Goal: Transaction & Acquisition: Purchase product/service

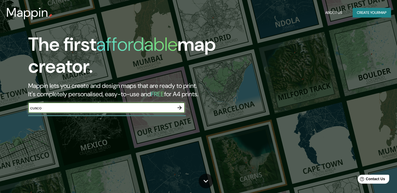
click at [96, 110] on input "cusco" at bounding box center [101, 108] width 146 height 6
drag, startPoint x: 96, startPoint y: 109, endPoint x: 16, endPoint y: 114, distance: 80.0
click at [16, 114] on div "The first affordable map creator. Mappin lets you create and design maps that a…" at bounding box center [127, 75] width 238 height 85
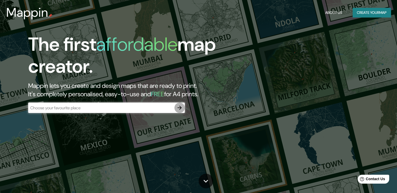
click at [179, 105] on icon "button" at bounding box center [180, 107] width 6 height 6
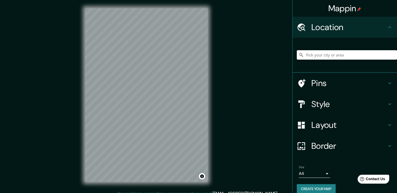
click at [351, 55] on input "Pick your city or area" at bounding box center [347, 54] width 100 height 9
click at [355, 56] on input "Cusco, [GEOGRAPHIC_DATA], [GEOGRAPHIC_DATA]" at bounding box center [347, 54] width 100 height 9
click at [372, 55] on input "Cusco, [GEOGRAPHIC_DATA], [GEOGRAPHIC_DATA]" at bounding box center [347, 54] width 100 height 9
click at [74, 133] on div "Mappin Location [GEOGRAPHIC_DATA], [GEOGRAPHIC_DATA], [GEOGRAPHIC_DATA] Pins St…" at bounding box center [198, 99] width 397 height 198
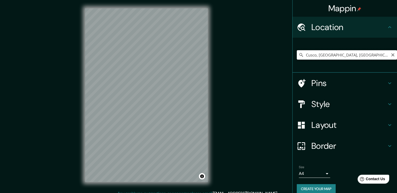
click at [380, 52] on input "Cusco, [GEOGRAPHIC_DATA], [GEOGRAPHIC_DATA]" at bounding box center [347, 54] width 100 height 9
type input "C"
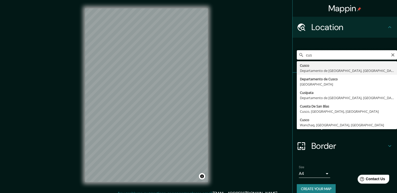
click at [337, 51] on input "cus" at bounding box center [347, 54] width 100 height 9
type input "Cusco, [GEOGRAPHIC_DATA], [GEOGRAPHIC_DATA]"
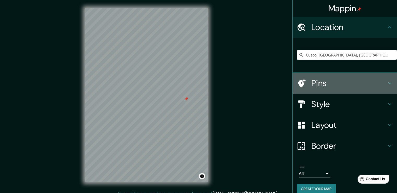
click at [329, 90] on div "Pins" at bounding box center [345, 83] width 104 height 21
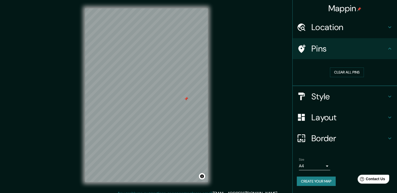
click at [386, 56] on div "Pins" at bounding box center [345, 48] width 104 height 21
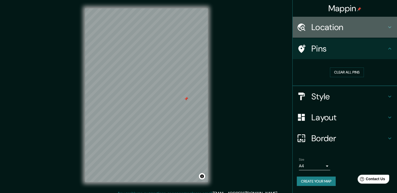
click at [385, 31] on h4 "Location" at bounding box center [348, 27] width 75 height 10
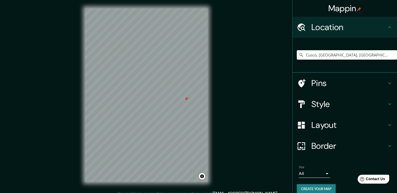
click at [385, 31] on div "Location" at bounding box center [345, 27] width 104 height 21
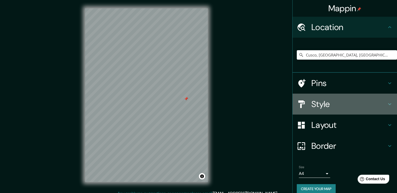
click at [372, 106] on h4 "Style" at bounding box center [348, 104] width 75 height 10
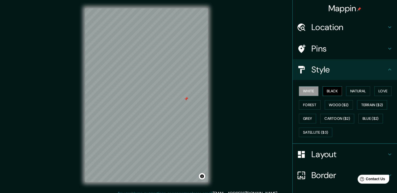
click at [333, 91] on button "Black" at bounding box center [333, 91] width 20 height 10
click at [349, 87] on button "Natural" at bounding box center [358, 91] width 24 height 10
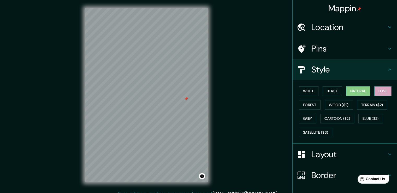
click at [378, 89] on button "Love" at bounding box center [382, 91] width 17 height 10
click at [301, 101] on button "Forest" at bounding box center [310, 105] width 22 height 10
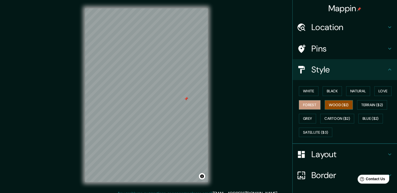
click at [334, 105] on button "Wood ($2)" at bounding box center [339, 105] width 28 height 10
click at [362, 104] on button "Terrain ($2)" at bounding box center [372, 105] width 30 height 10
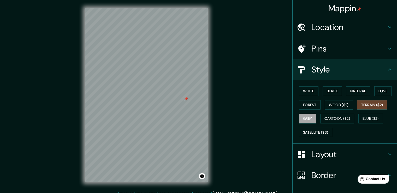
click at [308, 118] on button "Grey" at bounding box center [307, 119] width 17 height 10
click at [308, 105] on button "Forest" at bounding box center [310, 105] width 22 height 10
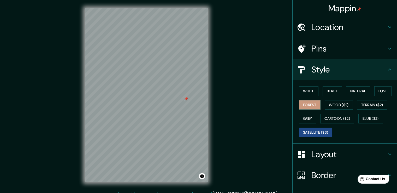
click at [310, 129] on button "Satellite ($3)" at bounding box center [315, 132] width 33 height 10
click at [302, 101] on button "Forest" at bounding box center [310, 105] width 22 height 10
click at [204, 106] on div at bounding box center [204, 105] width 4 height 4
click at [125, 97] on div at bounding box center [124, 95] width 4 height 4
click at [349, 92] on button "Natural" at bounding box center [358, 91] width 24 height 10
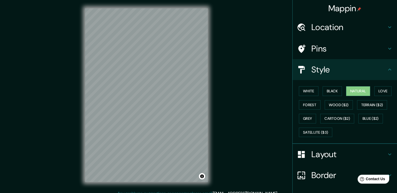
click at [336, 152] on h4 "Layout" at bounding box center [348, 154] width 75 height 10
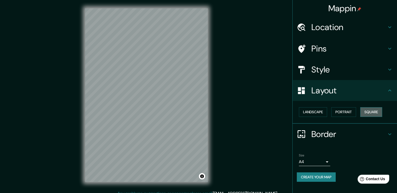
click at [368, 110] on button "Square" at bounding box center [371, 112] width 22 height 10
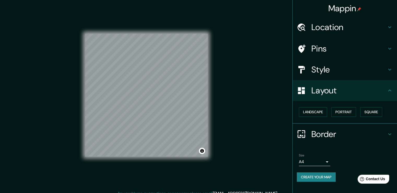
click at [298, 104] on div "Landscape [GEOGRAPHIC_DATA]" at bounding box center [345, 112] width 104 height 23
click at [307, 109] on button "Landscape" at bounding box center [313, 112] width 28 height 10
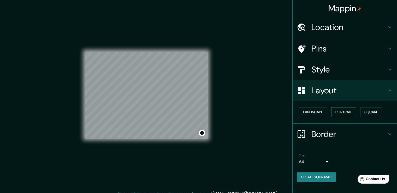
click at [341, 112] on button "Portrait" at bounding box center [343, 112] width 25 height 10
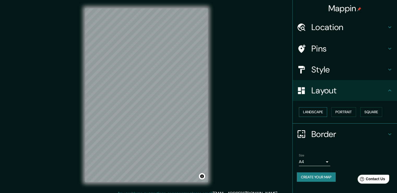
click at [323, 114] on button "Landscape" at bounding box center [313, 112] width 28 height 10
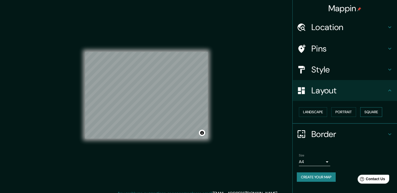
click at [371, 113] on button "Square" at bounding box center [371, 112] width 22 height 10
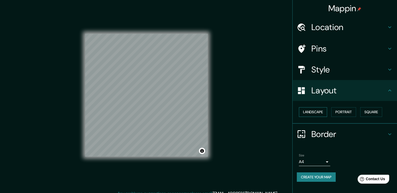
click at [318, 114] on button "Landscape" at bounding box center [313, 112] width 28 height 10
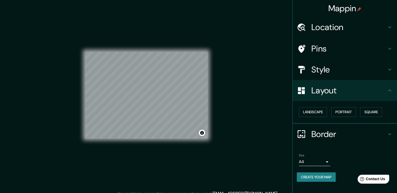
click at [328, 159] on body "Mappin Location [GEOGRAPHIC_DATA], [GEOGRAPHIC_DATA], [GEOGRAPHIC_DATA] Pins St…" at bounding box center [198, 96] width 397 height 193
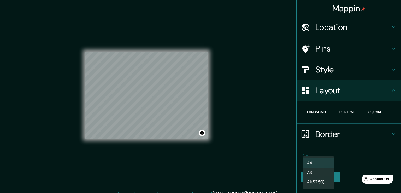
click at [323, 173] on li "A3" at bounding box center [318, 172] width 31 height 9
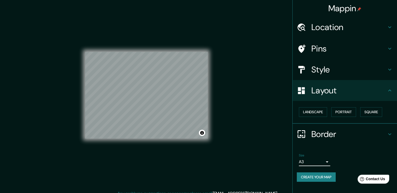
click at [383, 132] on h4 "Border" at bounding box center [348, 134] width 75 height 10
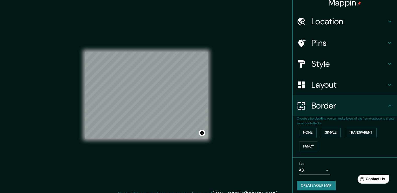
scroll to position [9, 0]
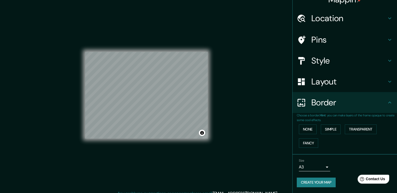
click at [328, 85] on h4 "Layout" at bounding box center [348, 81] width 75 height 10
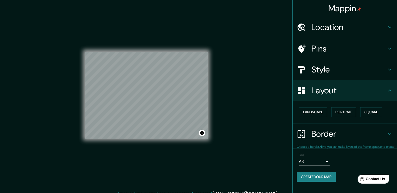
scroll to position [0, 0]
click at [357, 147] on ul "Location [GEOGRAPHIC_DATA], [GEOGRAPHIC_DATA], [GEOGRAPHIC_DATA] Pins Style Lay…" at bounding box center [345, 102] width 104 height 171
click at [373, 114] on button "Square" at bounding box center [371, 112] width 22 height 10
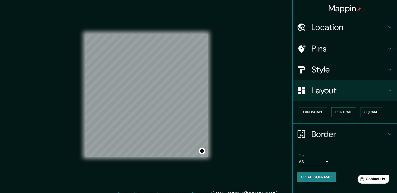
click at [349, 114] on button "Portrait" at bounding box center [343, 112] width 25 height 10
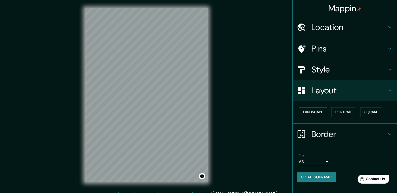
click at [323, 116] on button "Landscape" at bounding box center [313, 112] width 28 height 10
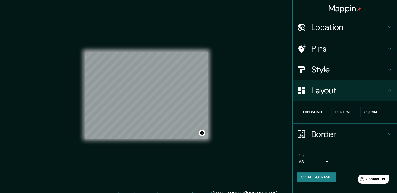
click at [374, 114] on button "Square" at bounding box center [371, 112] width 22 height 10
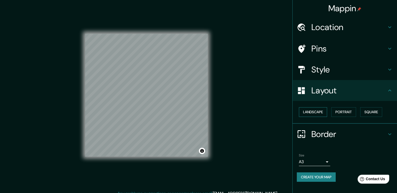
click at [315, 108] on button "Landscape" at bounding box center [313, 112] width 28 height 10
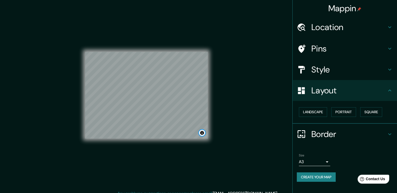
click at [202, 133] on button "Toggle attribution" at bounding box center [202, 133] width 6 height 6
click at [216, 127] on div "© Mapbox © OpenStreetMap Improve this map" at bounding box center [146, 95] width 139 height 190
click at [208, 139] on div "© Mapbox © OpenStreetMap Improve this map" at bounding box center [146, 95] width 139 height 190
click at [210, 137] on div "© Mapbox © OpenStreetMap Improve this map" at bounding box center [146, 95] width 139 height 190
click at [339, 73] on h4 "Style" at bounding box center [348, 69] width 75 height 10
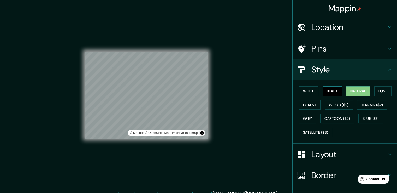
click at [331, 90] on button "Black" at bounding box center [333, 91] width 20 height 10
click at [383, 90] on button "Love" at bounding box center [382, 91] width 17 height 10
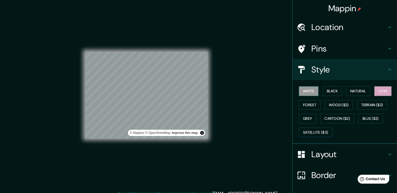
click at [308, 92] on button "White" at bounding box center [309, 91] width 20 height 10
click at [308, 102] on button "Forest" at bounding box center [310, 105] width 22 height 10
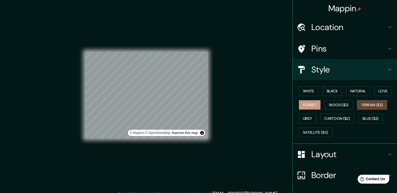
click at [372, 102] on button "Terrain ($2)" at bounding box center [372, 105] width 30 height 10
click at [328, 116] on button "Cartoon ($2)" at bounding box center [337, 119] width 34 height 10
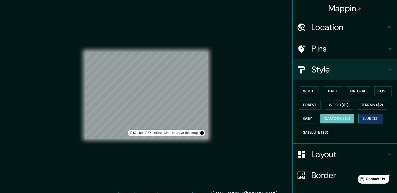
click at [372, 115] on button "Blue ($2)" at bounding box center [370, 119] width 25 height 10
click at [371, 117] on button "Blue ($2)" at bounding box center [370, 119] width 25 height 10
click at [344, 119] on button "Cartoon ($2)" at bounding box center [337, 119] width 34 height 10
click at [372, 118] on button "Blue ($2)" at bounding box center [370, 119] width 25 height 10
click at [309, 122] on button "Grey" at bounding box center [307, 119] width 17 height 10
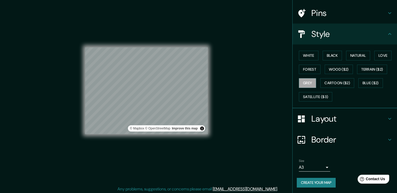
scroll to position [6, 0]
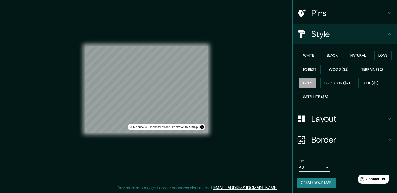
click at [312, 172] on div "Size A3 a4" at bounding box center [345, 165] width 96 height 17
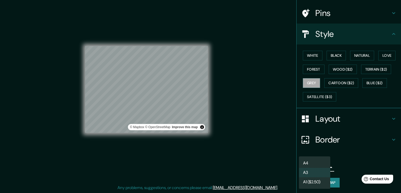
click at [314, 167] on body "Mappin Location [GEOGRAPHIC_DATA], [GEOGRAPHIC_DATA], [GEOGRAPHIC_DATA] Pins St…" at bounding box center [200, 90] width 401 height 193
click at [323, 180] on li "A1 ($2.50)" at bounding box center [314, 181] width 31 height 9
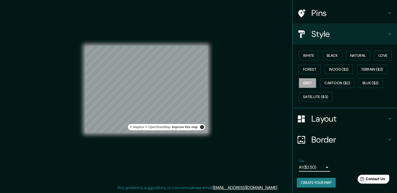
click at [316, 166] on body "Mappin Location [GEOGRAPHIC_DATA], [GEOGRAPHIC_DATA], [GEOGRAPHIC_DATA] Pins St…" at bounding box center [198, 90] width 397 height 193
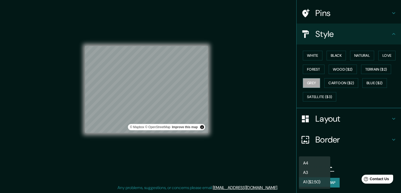
click at [317, 172] on li "A3" at bounding box center [314, 172] width 31 height 9
type input "a4"
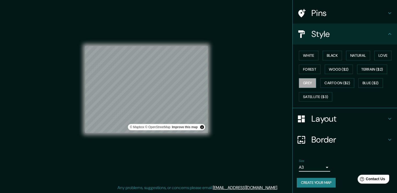
click at [333, 139] on h4 "Border" at bounding box center [348, 139] width 75 height 10
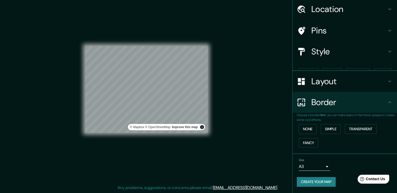
scroll to position [9, 0]
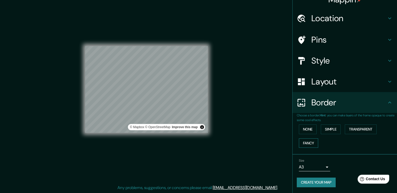
click at [310, 143] on button "Fancy" at bounding box center [308, 143] width 19 height 10
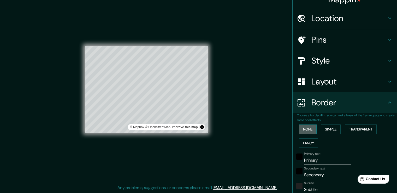
click at [308, 132] on button "None" at bounding box center [308, 129] width 18 height 10
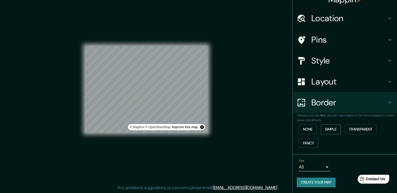
click at [326, 132] on button "Simple" at bounding box center [331, 129] width 20 height 10
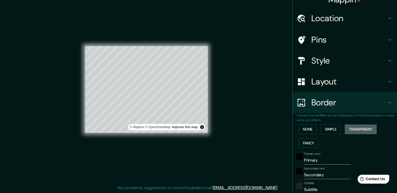
click at [349, 130] on button "Transparent" at bounding box center [361, 129] width 32 height 10
click at [304, 130] on button "None" at bounding box center [308, 129] width 18 height 10
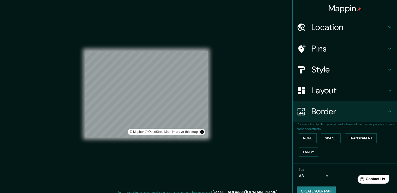
scroll to position [0, 0]
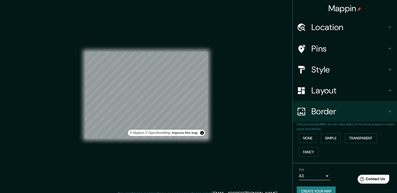
click at [329, 26] on h4 "Location" at bounding box center [348, 27] width 75 height 10
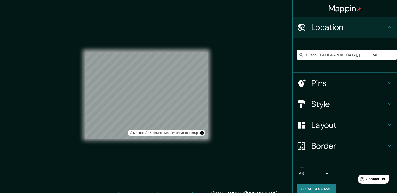
click at [316, 85] on h4 "Pins" at bounding box center [348, 83] width 75 height 10
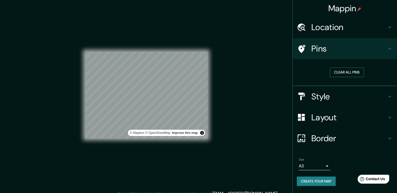
click at [336, 74] on button "Clear all pins" at bounding box center [347, 72] width 34 height 10
click at [334, 95] on h4 "Style" at bounding box center [348, 96] width 75 height 10
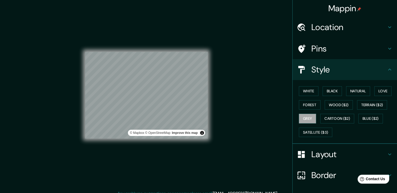
click at [267, 105] on div "Mappin Location [GEOGRAPHIC_DATA], [GEOGRAPHIC_DATA], [GEOGRAPHIC_DATA] Pins St…" at bounding box center [198, 99] width 397 height 198
click at [228, 98] on div "Mappin Location [GEOGRAPHIC_DATA], [GEOGRAPHIC_DATA], [GEOGRAPHIC_DATA] Pins St…" at bounding box center [198, 99] width 397 height 198
click at [306, 91] on button "White" at bounding box center [309, 91] width 20 height 10
click at [305, 115] on button "Grey" at bounding box center [307, 119] width 17 height 10
click at [327, 88] on button "Black" at bounding box center [333, 91] width 20 height 10
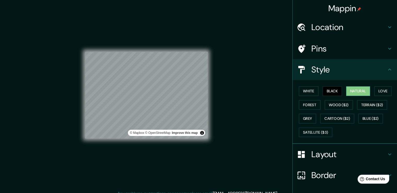
click at [356, 91] on button "Natural" at bounding box center [358, 91] width 24 height 10
click at [383, 92] on button "Love" at bounding box center [382, 91] width 17 height 10
click at [354, 86] on button "Natural" at bounding box center [358, 91] width 24 height 10
click at [345, 104] on button "Wood ($2)" at bounding box center [339, 105] width 28 height 10
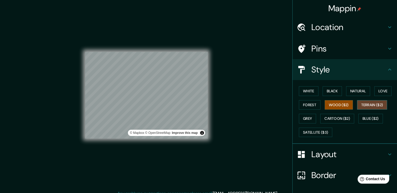
click at [366, 102] on button "Terrain ($2)" at bounding box center [372, 105] width 30 height 10
click at [333, 116] on button "Cartoon ($2)" at bounding box center [337, 119] width 34 height 10
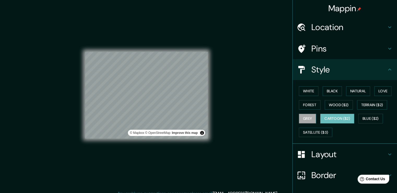
click at [308, 116] on button "Grey" at bounding box center [307, 119] width 17 height 10
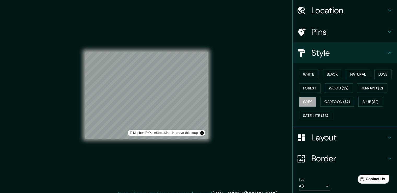
scroll to position [36, 0]
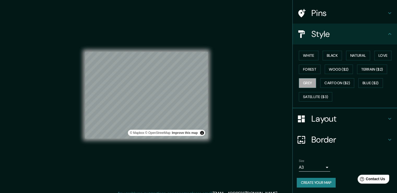
click at [330, 120] on h4 "Layout" at bounding box center [348, 118] width 75 height 10
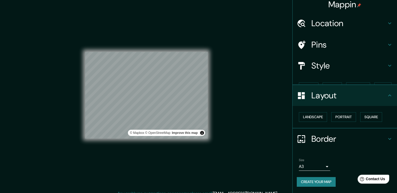
scroll to position [0, 0]
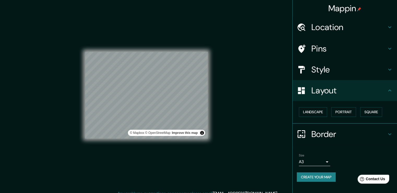
click at [339, 95] on h4 "Layout" at bounding box center [348, 90] width 75 height 10
click at [346, 108] on button "Portrait" at bounding box center [343, 112] width 25 height 10
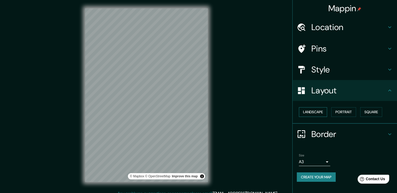
click at [322, 113] on button "Landscape" at bounding box center [313, 112] width 28 height 10
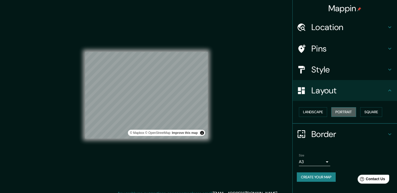
click at [341, 113] on button "Portrait" at bounding box center [343, 112] width 25 height 10
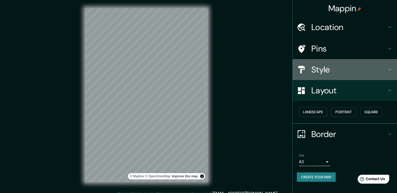
click at [354, 67] on h4 "Style" at bounding box center [348, 69] width 75 height 10
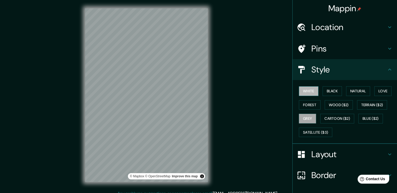
click at [308, 93] on button "White" at bounding box center [309, 91] width 20 height 10
click at [334, 87] on button "Black" at bounding box center [333, 91] width 20 height 10
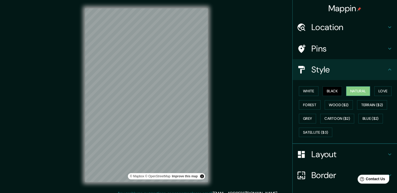
click at [363, 86] on button "Natural" at bounding box center [358, 91] width 24 height 10
click at [337, 152] on h4 "Layout" at bounding box center [348, 154] width 75 height 10
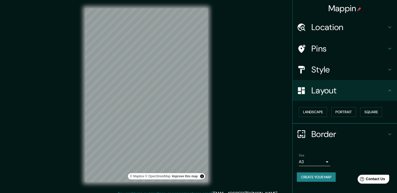
scroll to position [6, 0]
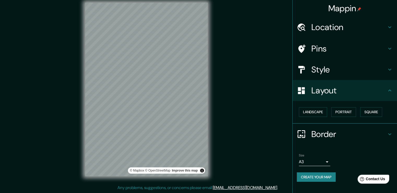
click at [388, 115] on div "Landscape [GEOGRAPHIC_DATA]" at bounding box center [347, 112] width 100 height 14
click at [394, 113] on div "Landscape [GEOGRAPHIC_DATA]" at bounding box center [347, 112] width 100 height 14
click at [389, 131] on icon at bounding box center [390, 134] width 6 height 6
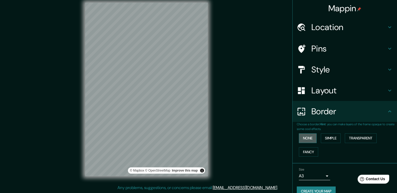
drag, startPoint x: 309, startPoint y: 140, endPoint x: 315, endPoint y: 140, distance: 5.5
click at [309, 140] on button "None" at bounding box center [308, 138] width 18 height 10
click at [327, 139] on button "Simple" at bounding box center [331, 138] width 20 height 10
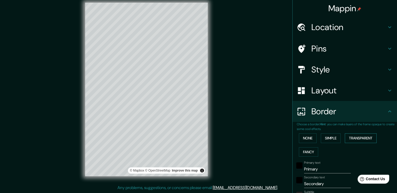
click at [349, 135] on button "Transparent" at bounding box center [361, 138] width 32 height 10
click at [304, 151] on button "Fancy" at bounding box center [308, 152] width 19 height 10
click at [308, 137] on button "None" at bounding box center [308, 138] width 18 height 10
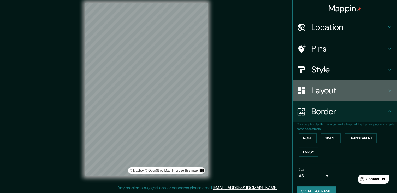
click at [350, 97] on div "Layout" at bounding box center [345, 90] width 104 height 21
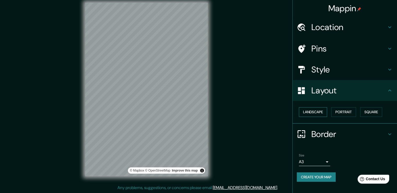
click at [313, 109] on button "Landscape" at bounding box center [313, 112] width 28 height 10
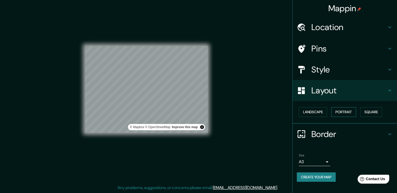
click at [344, 109] on button "Portrait" at bounding box center [343, 112] width 25 height 10
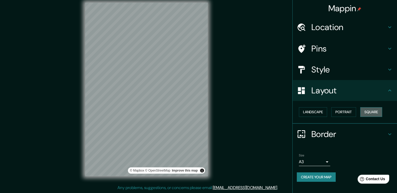
click at [372, 111] on button "Square" at bounding box center [371, 112] width 22 height 10
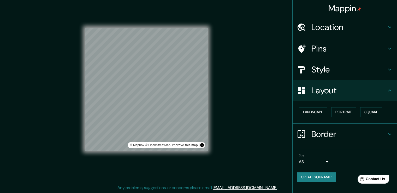
click at [180, 142] on div "© Mapbox © OpenStreetMap Improve this map" at bounding box center [164, 144] width 68 height 5
click at [185, 145] on link "Improve this map" at bounding box center [185, 145] width 26 height 4
click at [333, 67] on h4 "Style" at bounding box center [348, 69] width 75 height 10
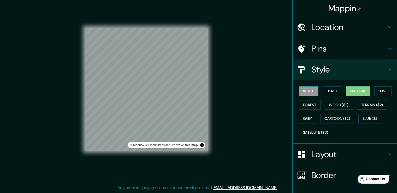
click at [305, 91] on button "White" at bounding box center [309, 91] width 20 height 10
click at [326, 89] on button "Black" at bounding box center [333, 91] width 20 height 10
click at [312, 90] on button "White" at bounding box center [309, 91] width 20 height 10
click at [333, 93] on button "Black" at bounding box center [333, 91] width 20 height 10
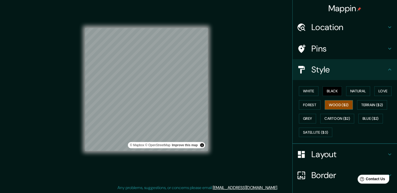
click at [335, 105] on button "Wood ($2)" at bounding box center [339, 105] width 28 height 10
click at [357, 104] on button "Terrain ($2)" at bounding box center [372, 105] width 30 height 10
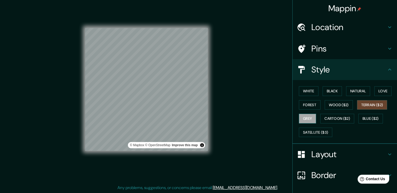
click at [310, 114] on button "Grey" at bounding box center [307, 119] width 17 height 10
click at [309, 118] on button "Grey" at bounding box center [307, 119] width 17 height 10
click at [333, 106] on button "Wood ($2)" at bounding box center [339, 105] width 28 height 10
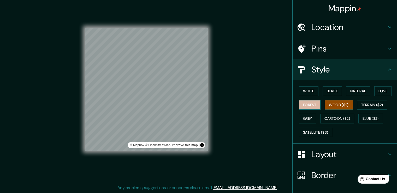
click at [313, 107] on button "Forest" at bounding box center [310, 105] width 22 height 10
click at [237, 82] on div "Mappin Location [GEOGRAPHIC_DATA], [GEOGRAPHIC_DATA], [GEOGRAPHIC_DATA] Pins St…" at bounding box center [198, 93] width 397 height 198
click at [310, 93] on button "White" at bounding box center [309, 91] width 20 height 10
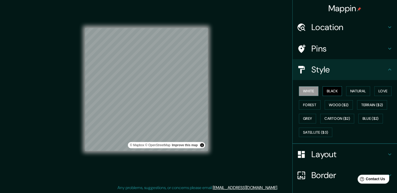
click at [323, 90] on button "Black" at bounding box center [333, 91] width 20 height 10
click at [307, 104] on button "Forest" at bounding box center [310, 105] width 22 height 10
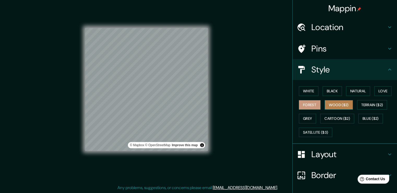
click at [339, 106] on button "Wood ($2)" at bounding box center [339, 105] width 28 height 10
click at [361, 106] on button "Terrain ($2)" at bounding box center [372, 105] width 30 height 10
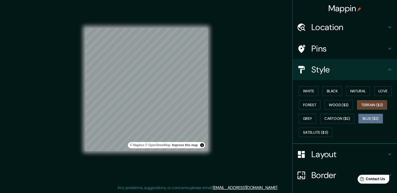
click at [363, 114] on button "Blue ($2)" at bounding box center [370, 119] width 25 height 10
click at [358, 120] on button "Blue ($2)" at bounding box center [370, 119] width 25 height 10
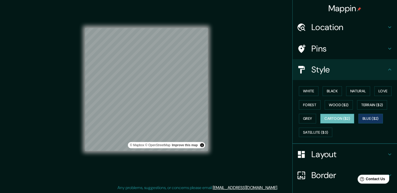
click at [342, 117] on button "Cartoon ($2)" at bounding box center [337, 119] width 34 height 10
click at [309, 118] on button "Grey" at bounding box center [307, 119] width 17 height 10
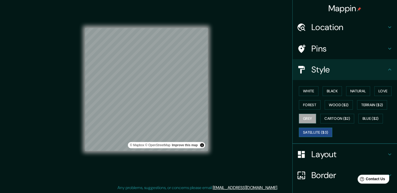
click at [312, 133] on button "Satellite ($3)" at bounding box center [315, 132] width 33 height 10
click at [310, 107] on button "Forest" at bounding box center [310, 105] width 22 height 10
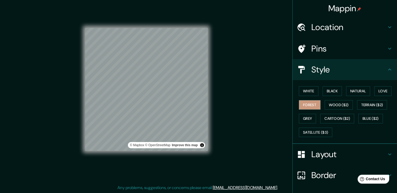
click at [232, 90] on div "Mappin Location [GEOGRAPHIC_DATA], [GEOGRAPHIC_DATA], [GEOGRAPHIC_DATA] Pins St…" at bounding box center [198, 93] width 397 height 198
